Goal: Information Seeking & Learning: Learn about a topic

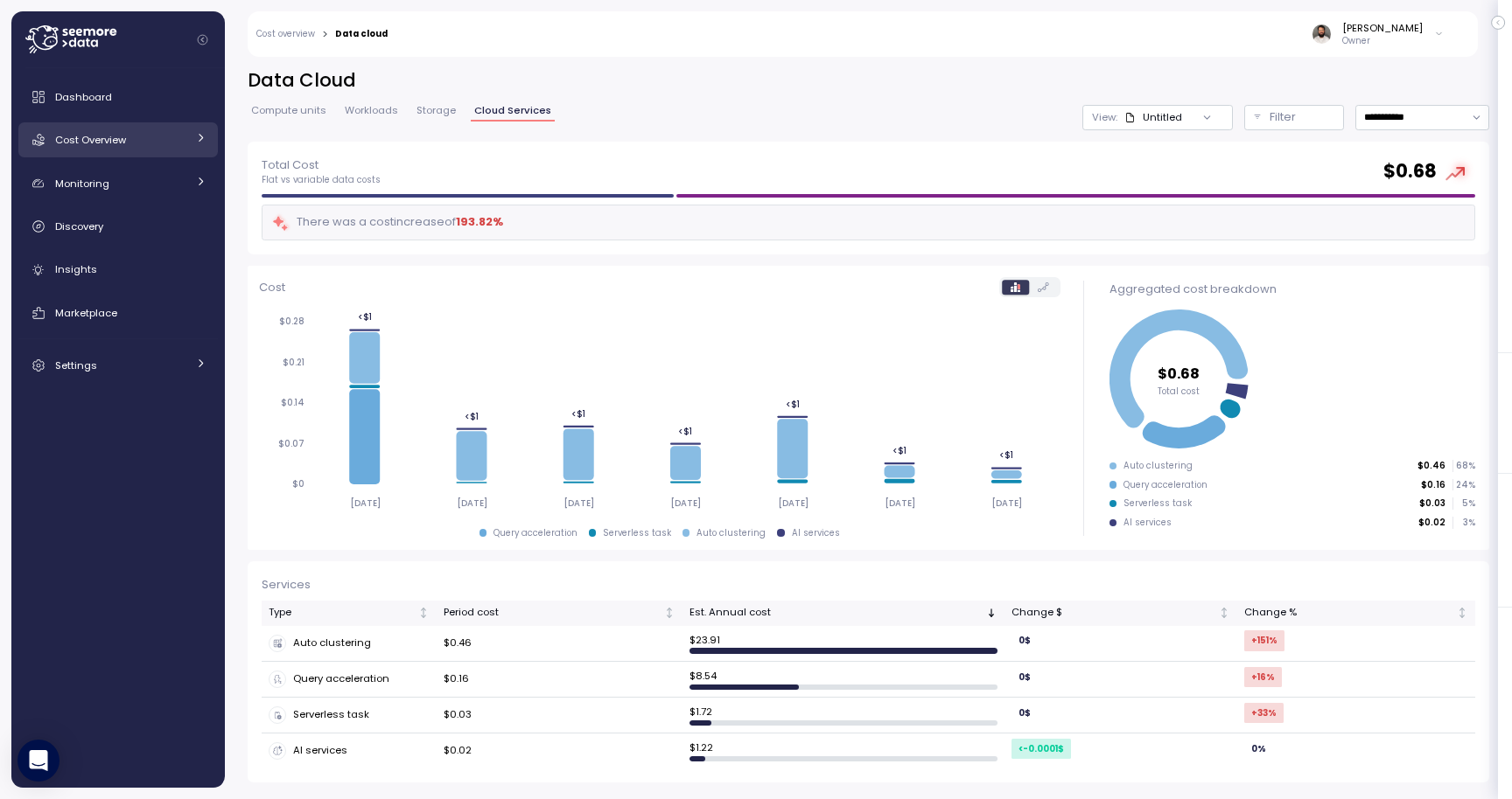
click at [162, 137] on div "Cost Overview" at bounding box center [121, 140] width 132 height 18
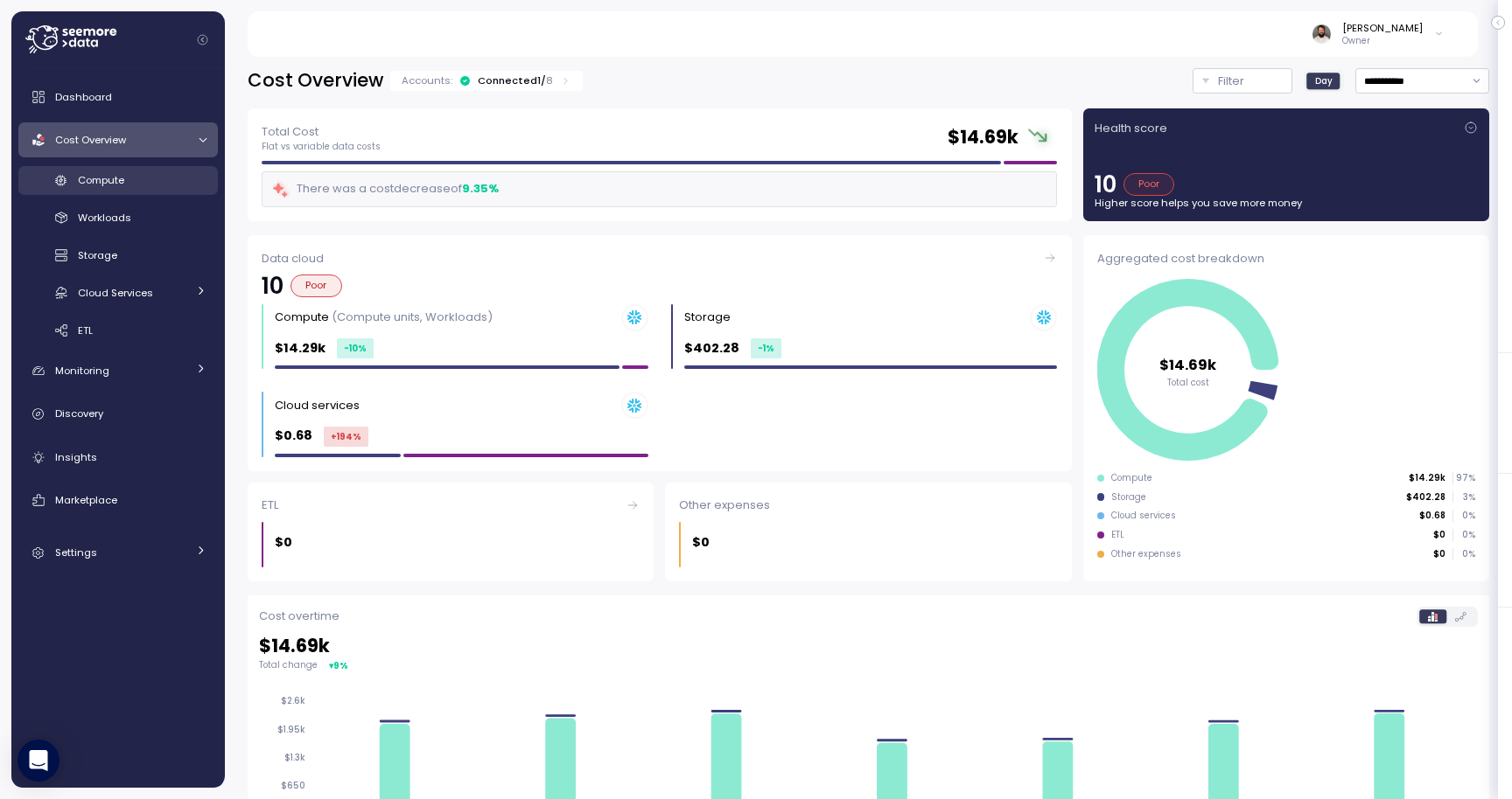
click at [158, 179] on div "Compute" at bounding box center [142, 181] width 129 height 18
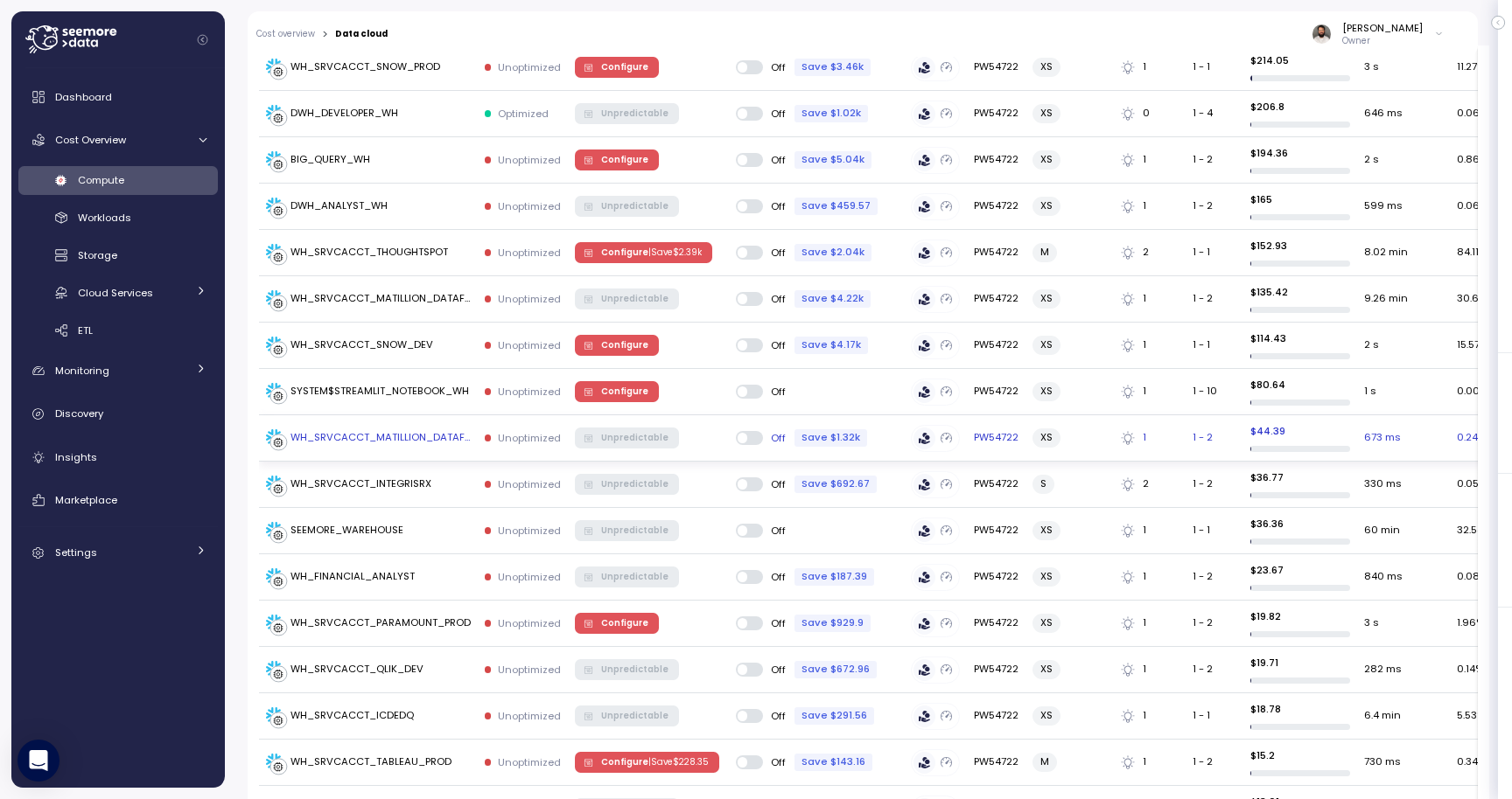
scroll to position [1029, 0]
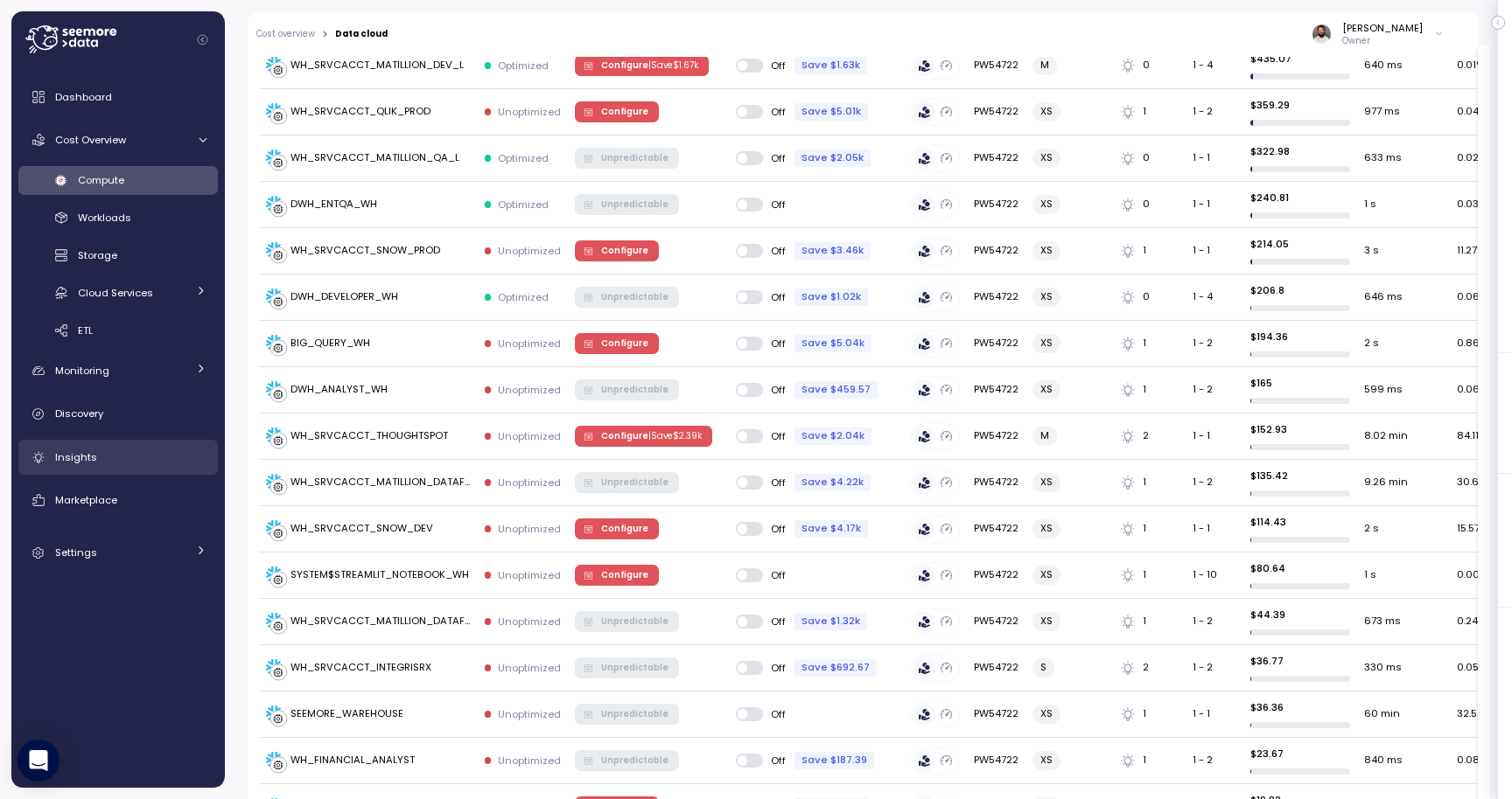
click at [125, 473] on link "Insights" at bounding box center [118, 457] width 200 height 35
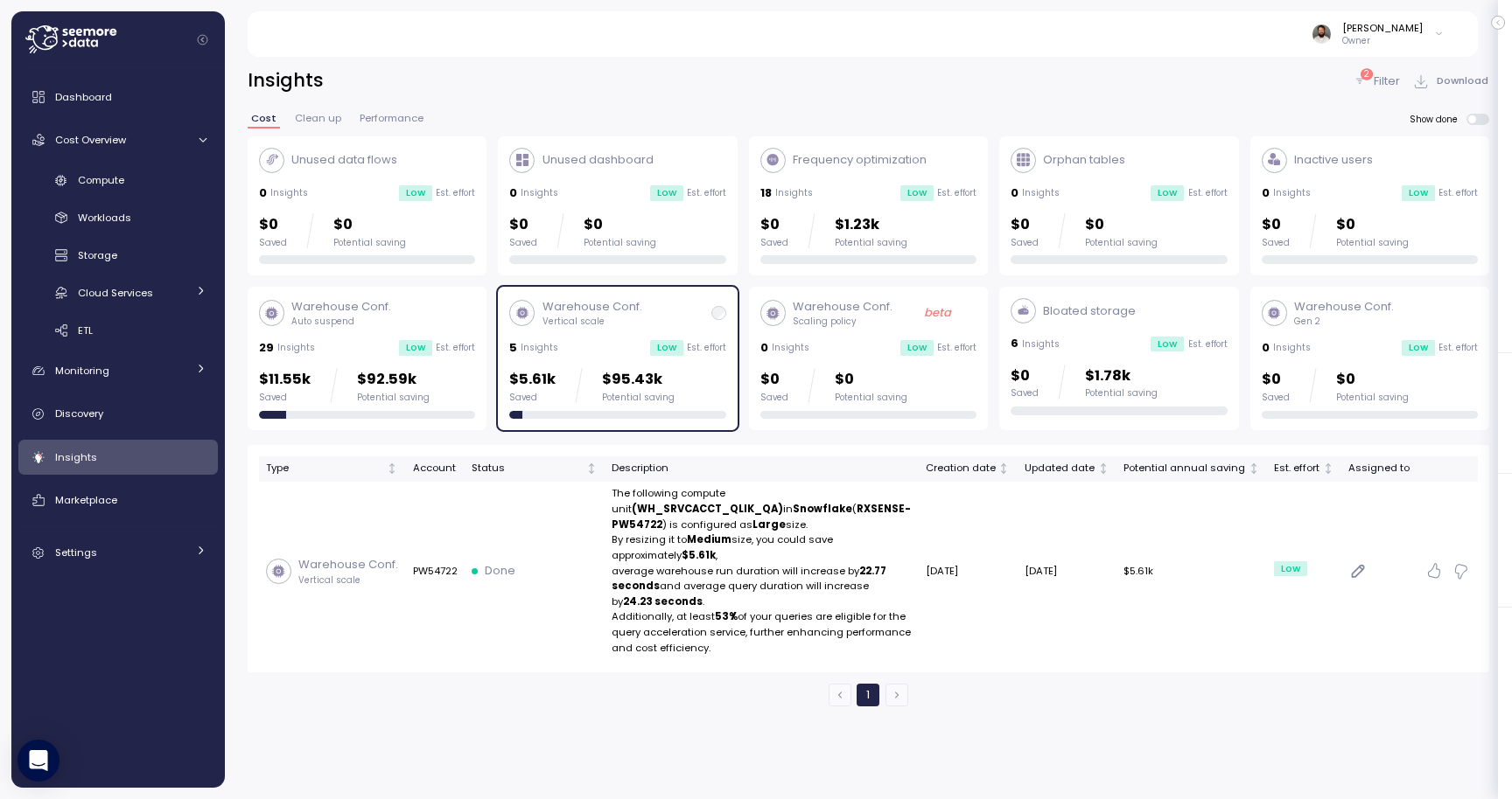
click at [609, 383] on p "$95.43k" at bounding box center [638, 380] width 73 height 23
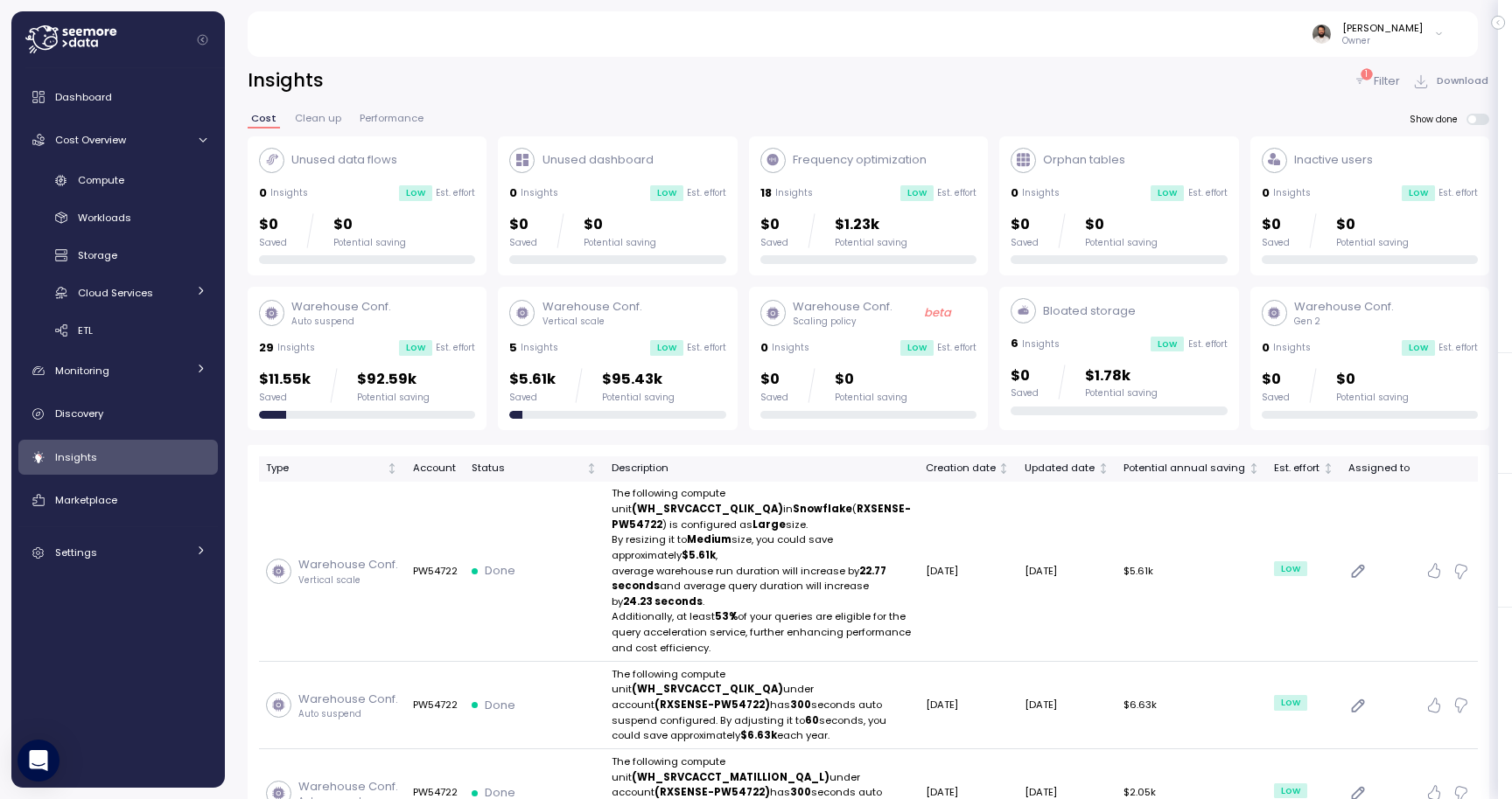
click at [391, 362] on div "Warehouse Conf. Auto suspend 29 Insights Low Est. effort $11.55k Saved $92.59k …" at bounding box center [366, 358] width 216 height 121
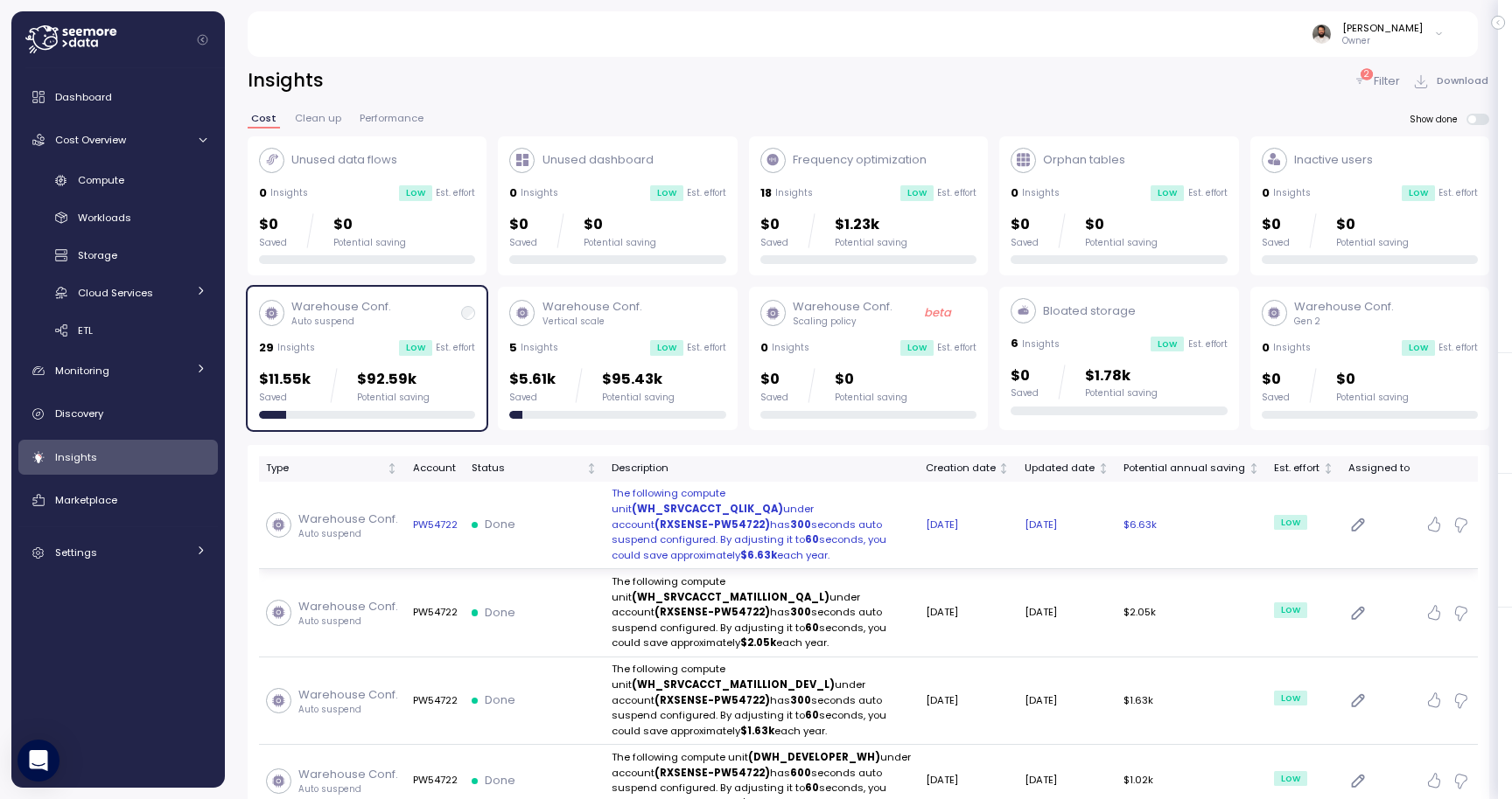
click at [758, 549] on td "The following compute unit (WH_SRVCACCT_QLIK_QA) under account (RXSENSE-PW54722…" at bounding box center [761, 526] width 314 height 89
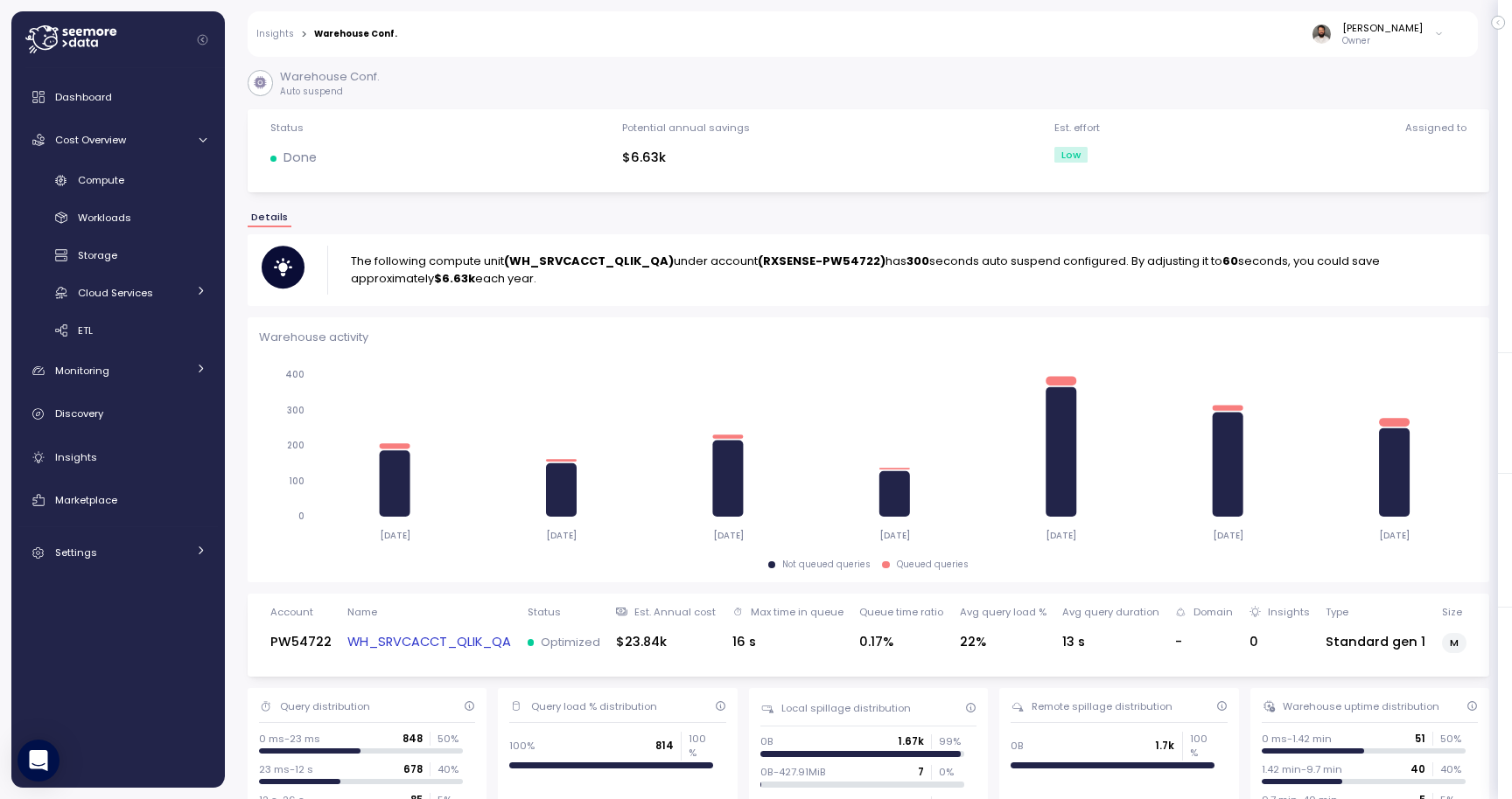
click at [589, 261] on strong "(WH_SRVCACCT_QLIK_QA)" at bounding box center [589, 260] width 170 height 17
copy strong "WH_SRVCACCT_QLIK_QA"
click at [454, 645] on link "WH_SRVCACCT_QLIK_QA" at bounding box center [429, 642] width 164 height 20
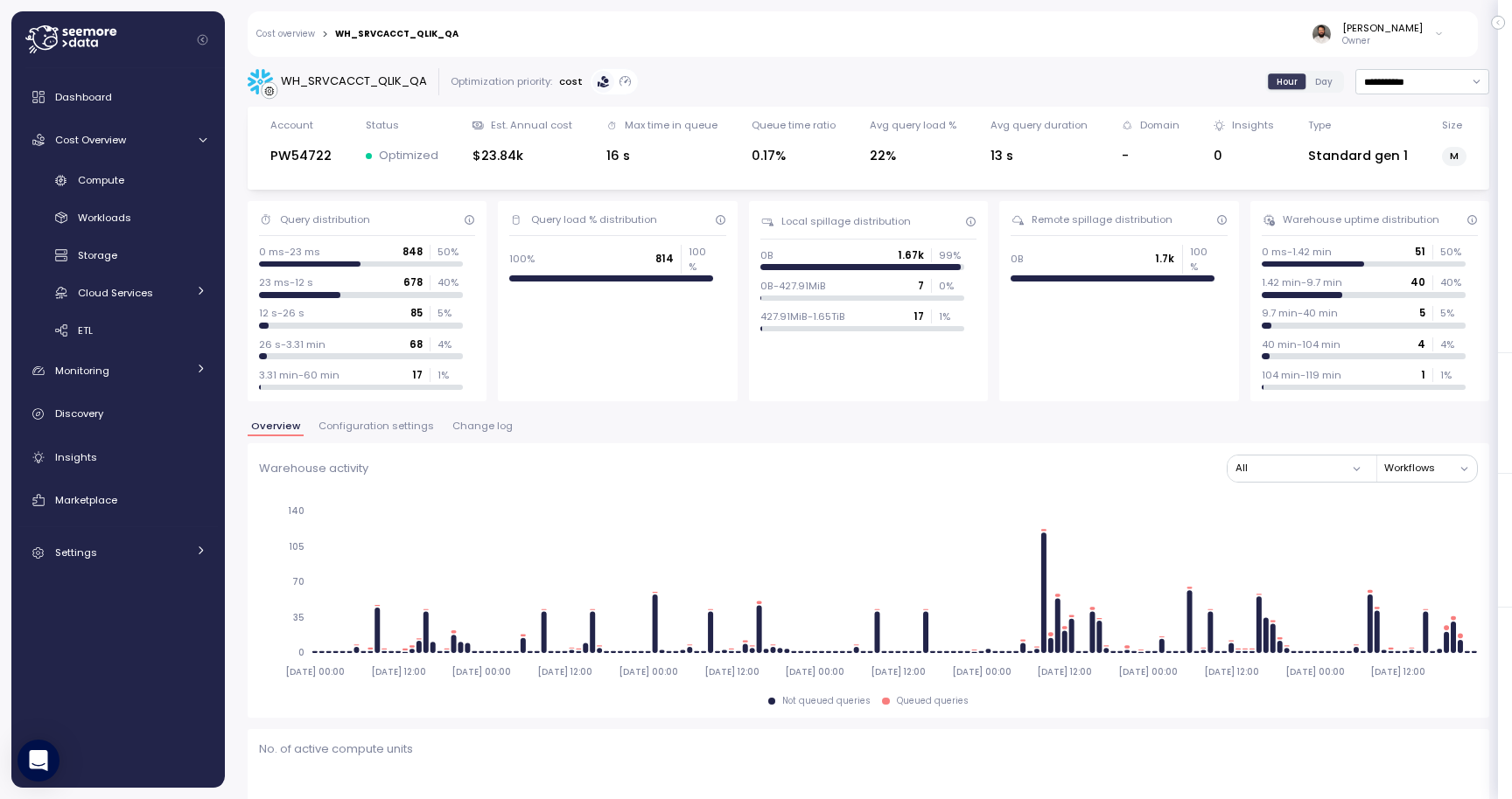
click at [361, 93] on div "WH_SRVCACCT_QLIK_QA" at bounding box center [337, 81] width 179 height 26
click at [361, 81] on div "WH_SRVCACCT_QLIK_QA" at bounding box center [354, 81] width 146 height 18
copy div "WH_SRVCACCT_QLIK_QA"
click at [127, 183] on div "Compute" at bounding box center [142, 181] width 129 height 18
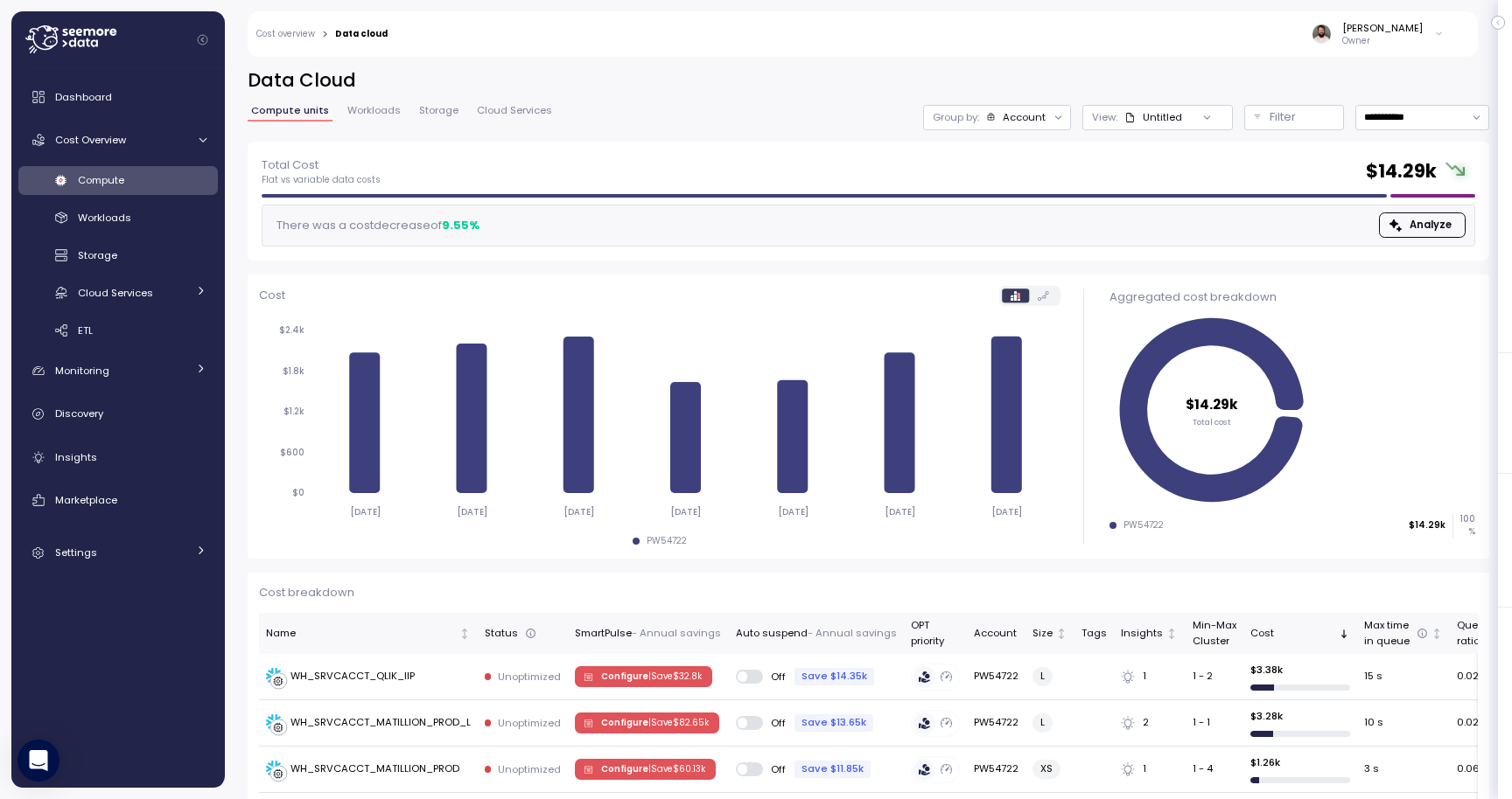
click at [1048, 119] on div at bounding box center [1058, 116] width 24 height 24
click at [1012, 120] on div "Account" at bounding box center [1024, 117] width 43 height 14
click at [1320, 121] on div "Filter" at bounding box center [1302, 117] width 64 height 18
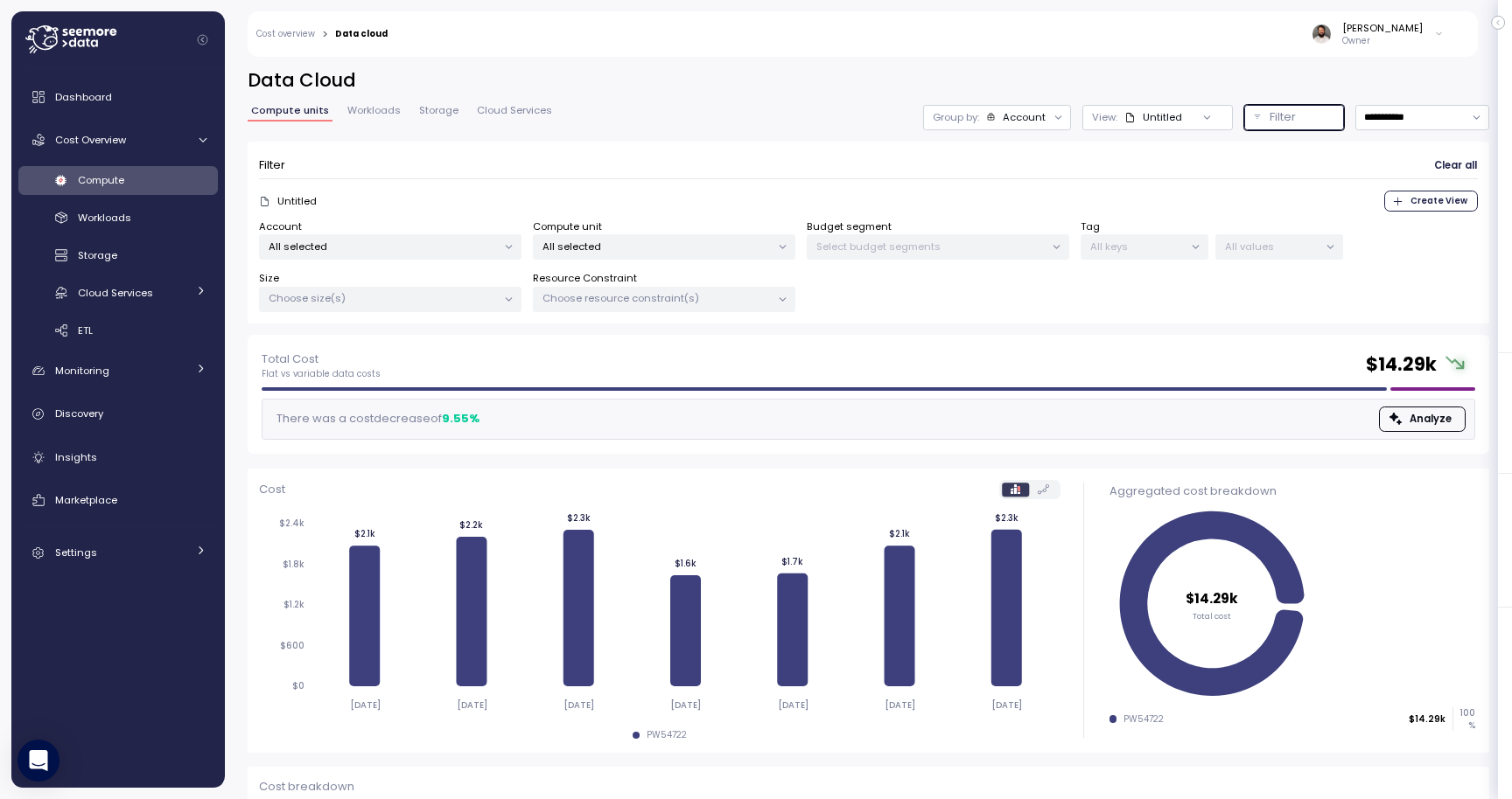
click at [720, 246] on p "All selected" at bounding box center [656, 247] width 228 height 14
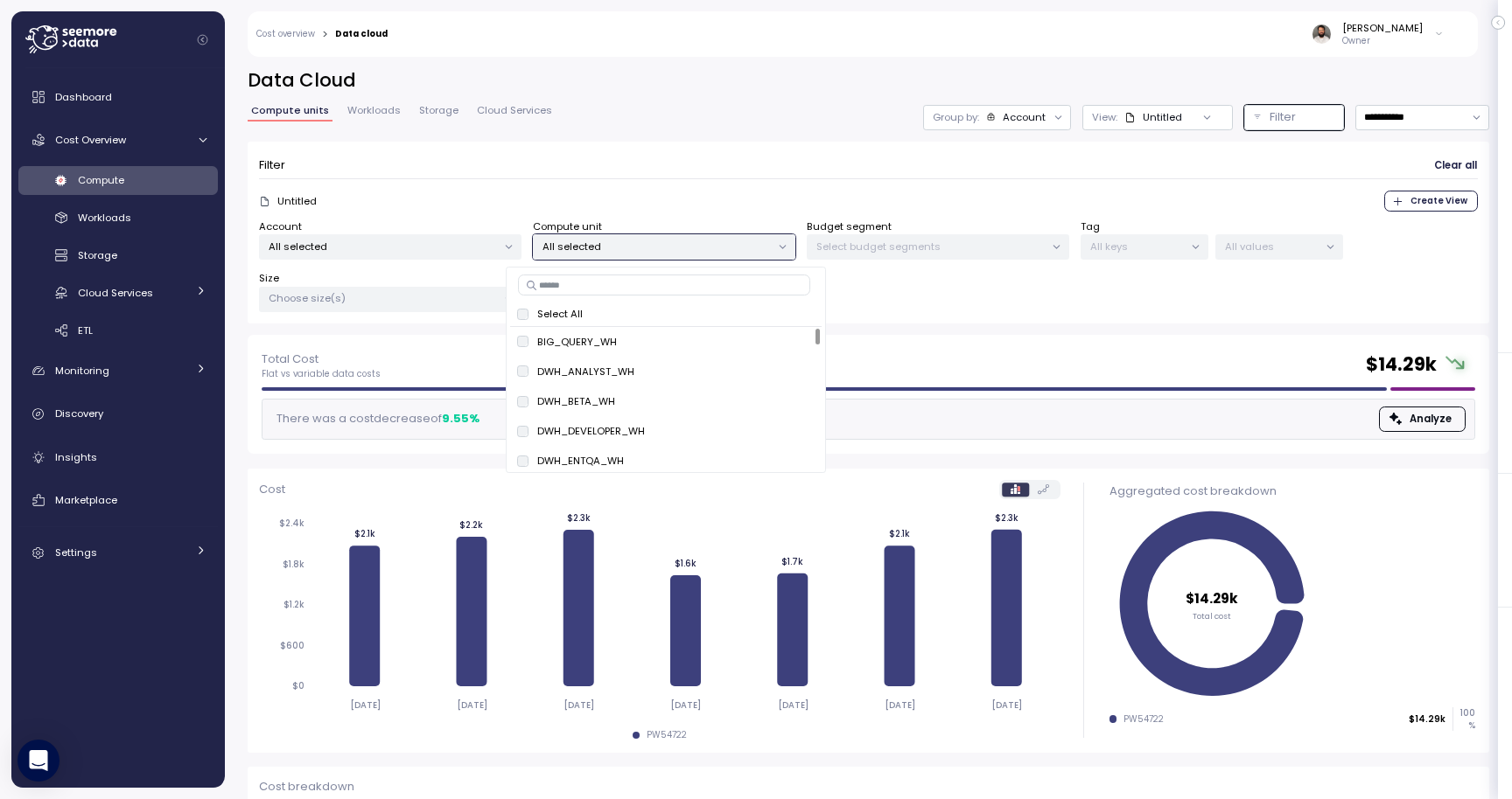
click at [671, 286] on input at bounding box center [664, 285] width 292 height 21
paste input "**********"
type input "**********"
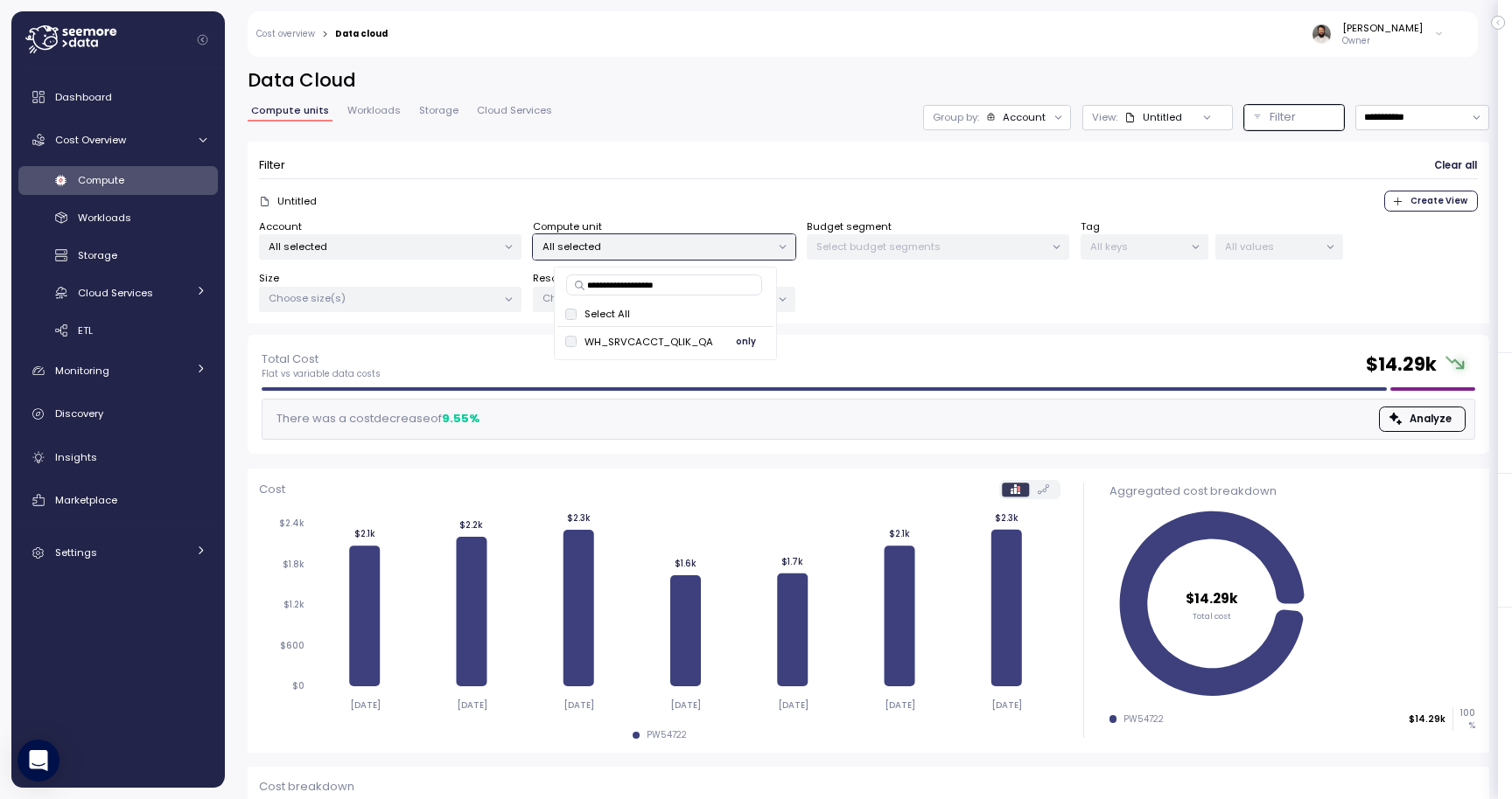
click at [755, 345] on button "only" at bounding box center [745, 341] width 42 height 21
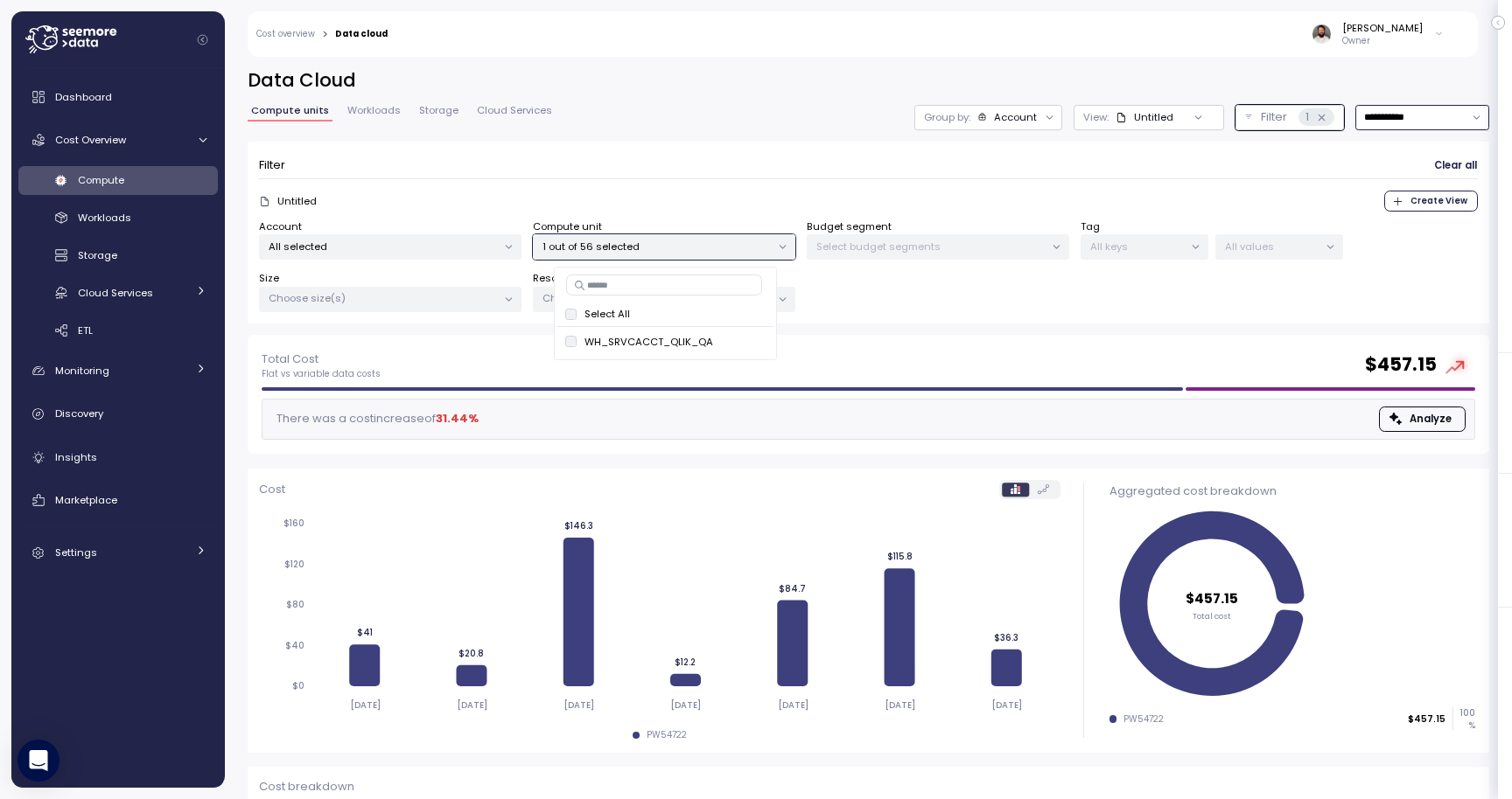
click at [1396, 105] on input "**********" at bounding box center [1422, 117] width 134 height 25
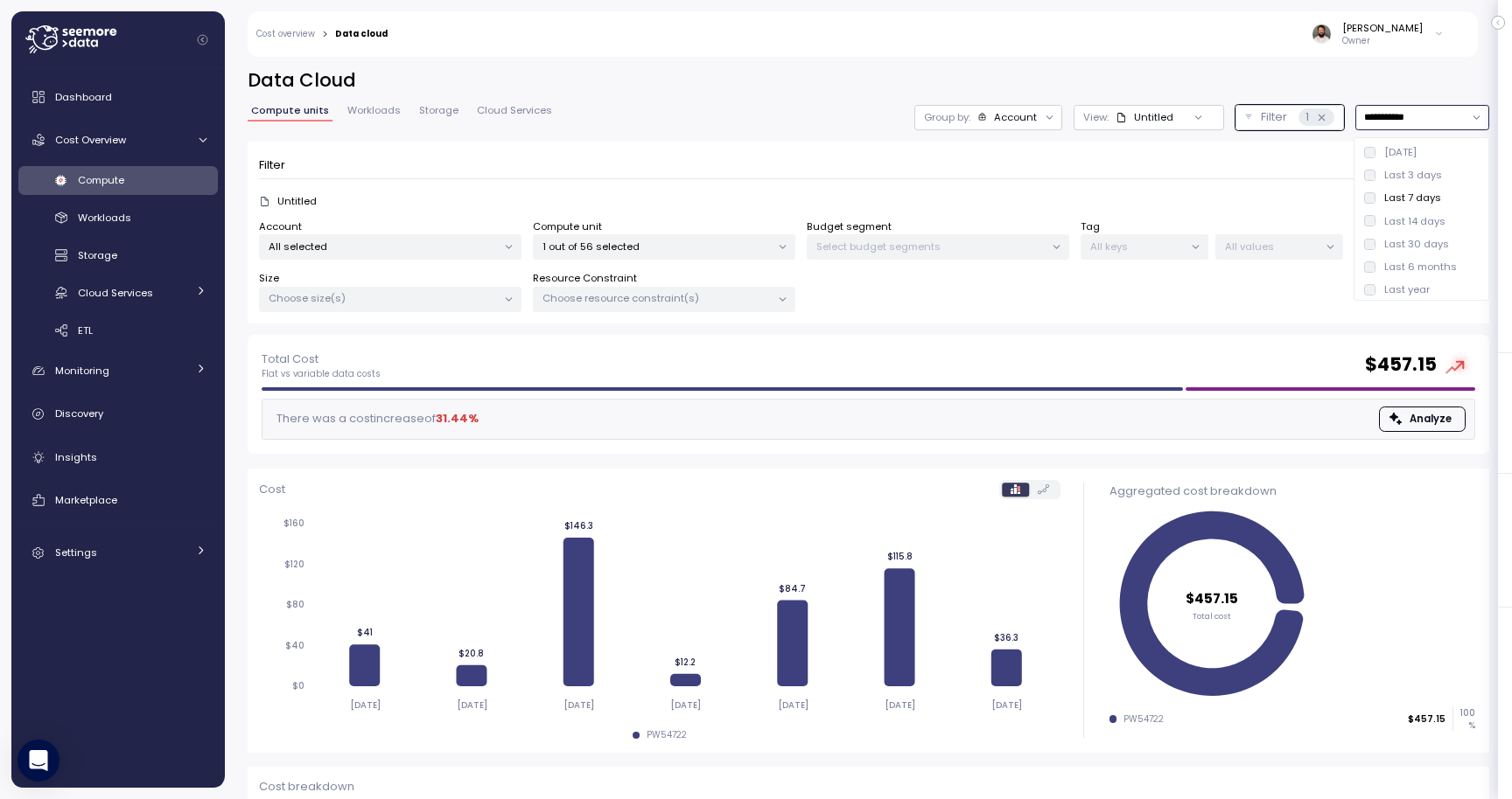
click at [1405, 243] on div "Last 30 days" at bounding box center [1416, 244] width 64 height 14
type input "**********"
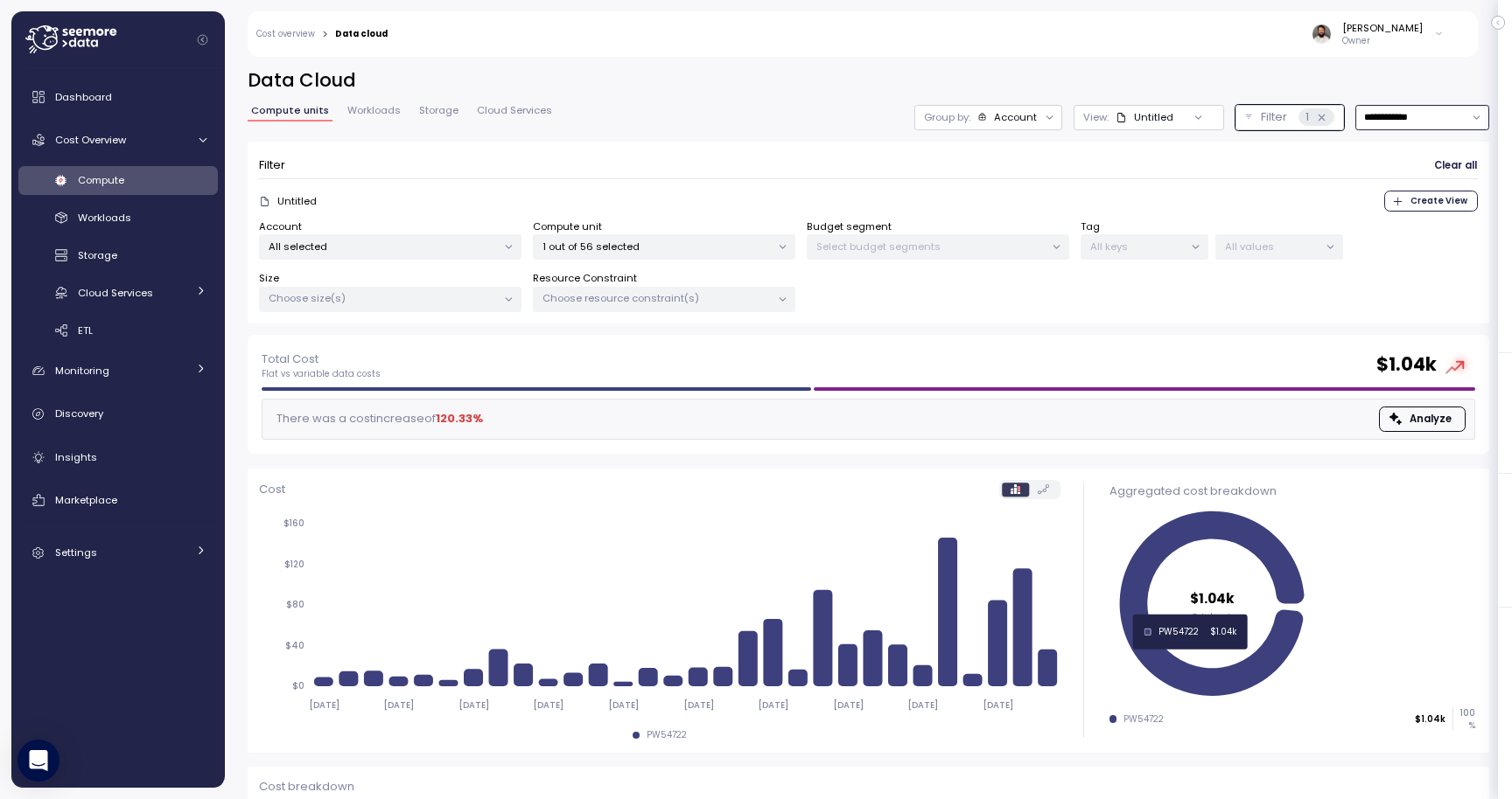
scroll to position [130, 0]
